Goal: Navigation & Orientation: Understand site structure

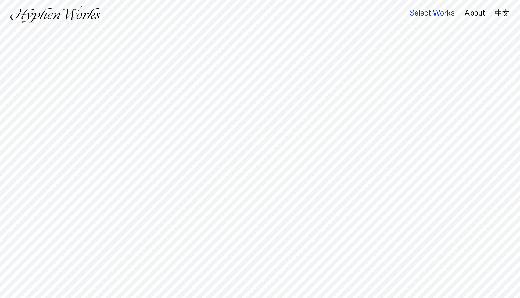
click at [437, 13] on div "Select Works" at bounding box center [431, 13] width 45 height 9
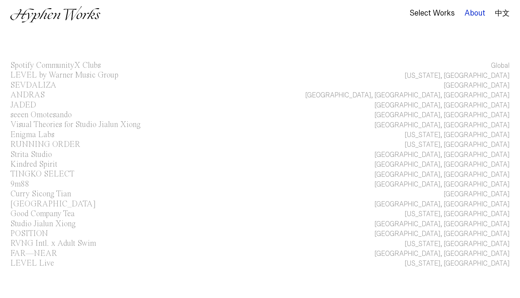
click at [475, 13] on div "About" at bounding box center [474, 13] width 21 height 9
